Goal: Task Accomplishment & Management: Manage account settings

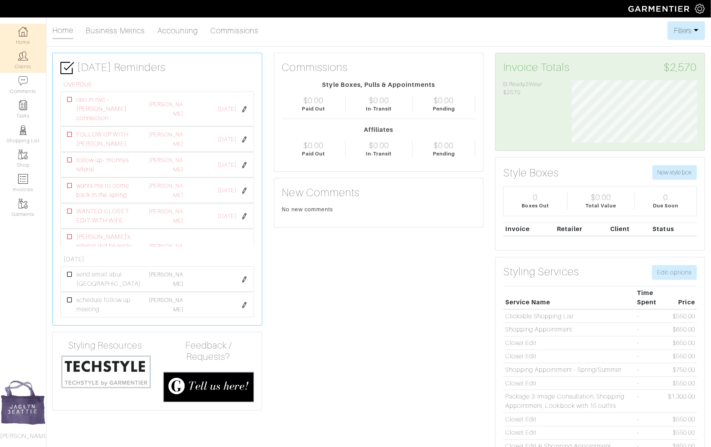
click at [26, 57] on img at bounding box center [23, 56] width 10 height 10
click at [12, 61] on link "Clients" at bounding box center [23, 60] width 46 height 24
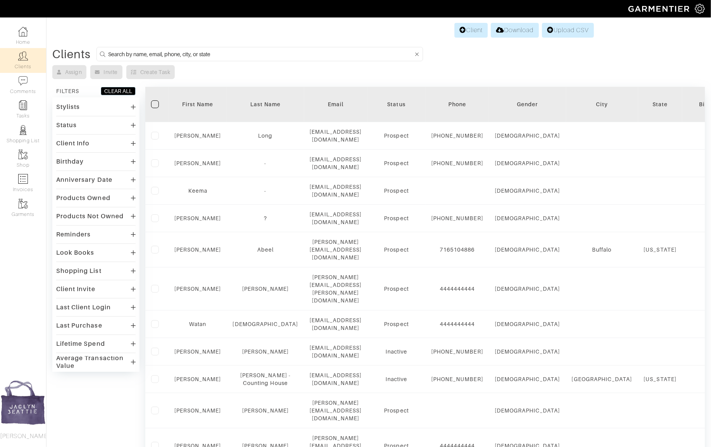
click at [180, 52] on input at bounding box center [261, 54] width 306 height 10
type input "ryan gress"
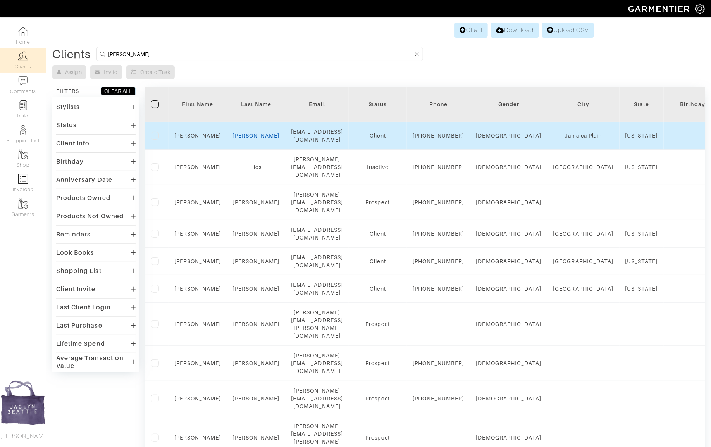
click at [253, 138] on link "Gress" at bounding box center [256, 136] width 47 height 6
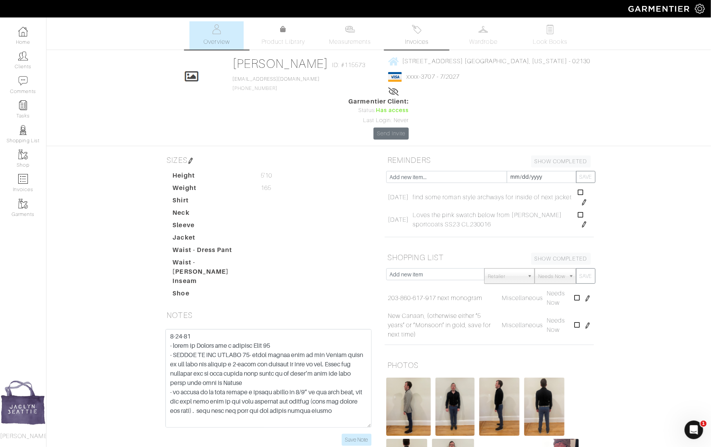
click at [420, 36] on link "Invoices" at bounding box center [417, 35] width 54 height 28
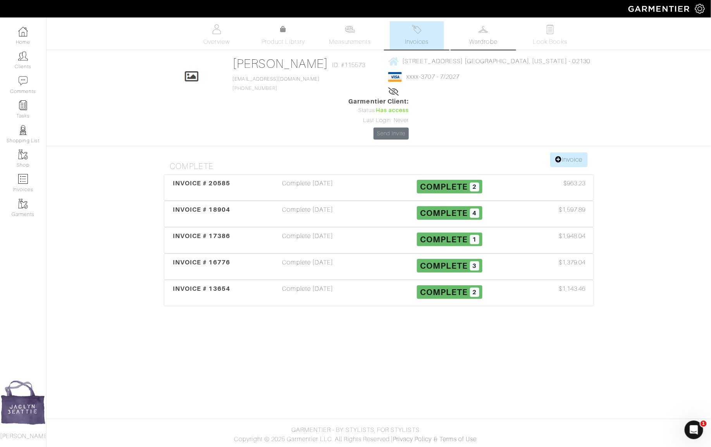
click at [491, 31] on link "Wardrobe" at bounding box center [484, 35] width 54 height 28
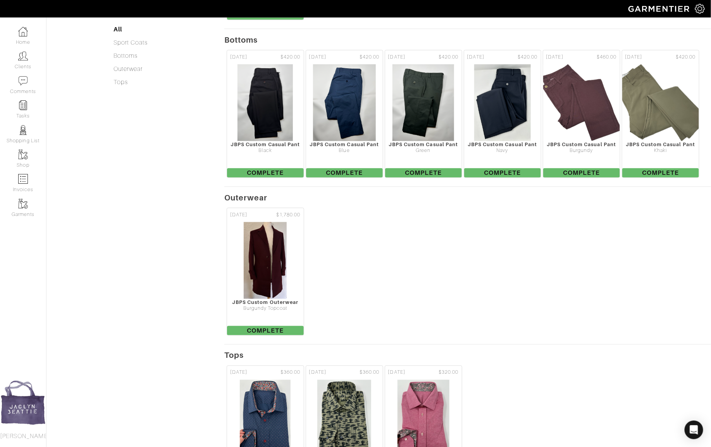
scroll to position [340, 0]
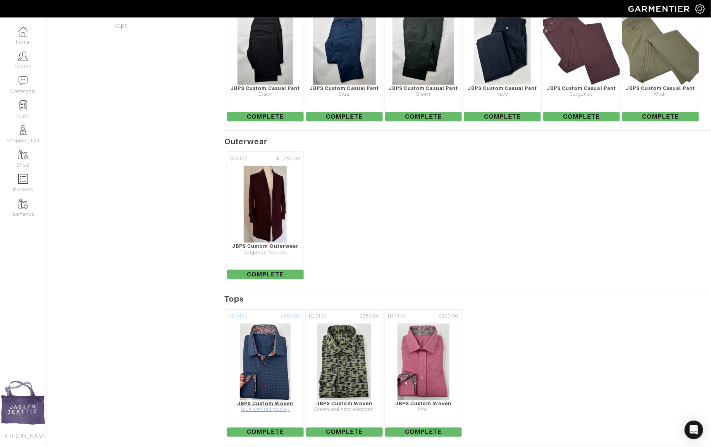
click at [261, 337] on img at bounding box center [266, 362] width 52 height 78
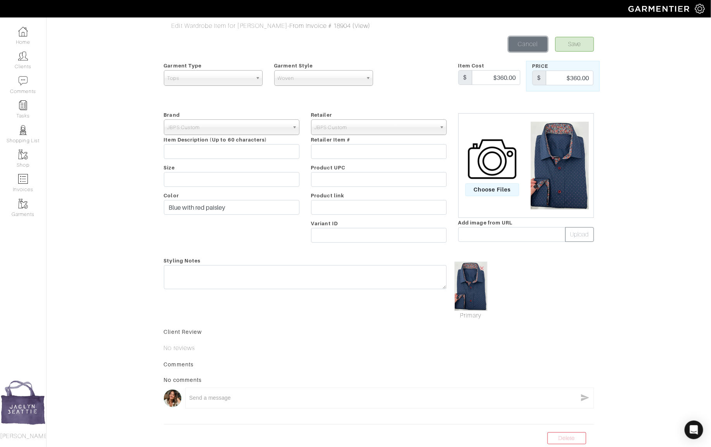
click at [537, 40] on link "Cancel" at bounding box center [528, 44] width 39 height 15
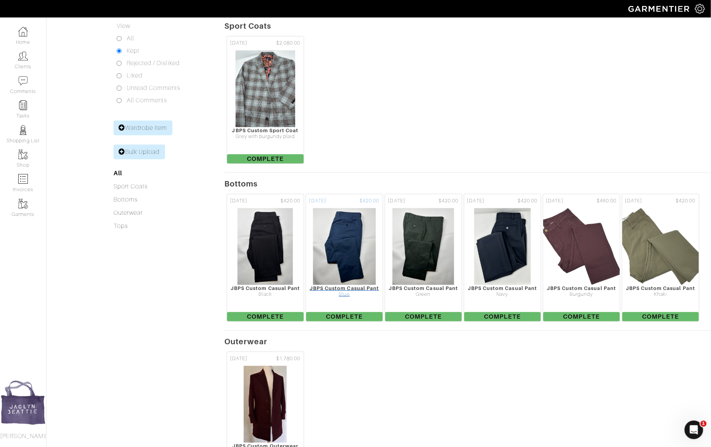
scroll to position [340, 0]
